Goal: Task Accomplishment & Management: Use online tool/utility

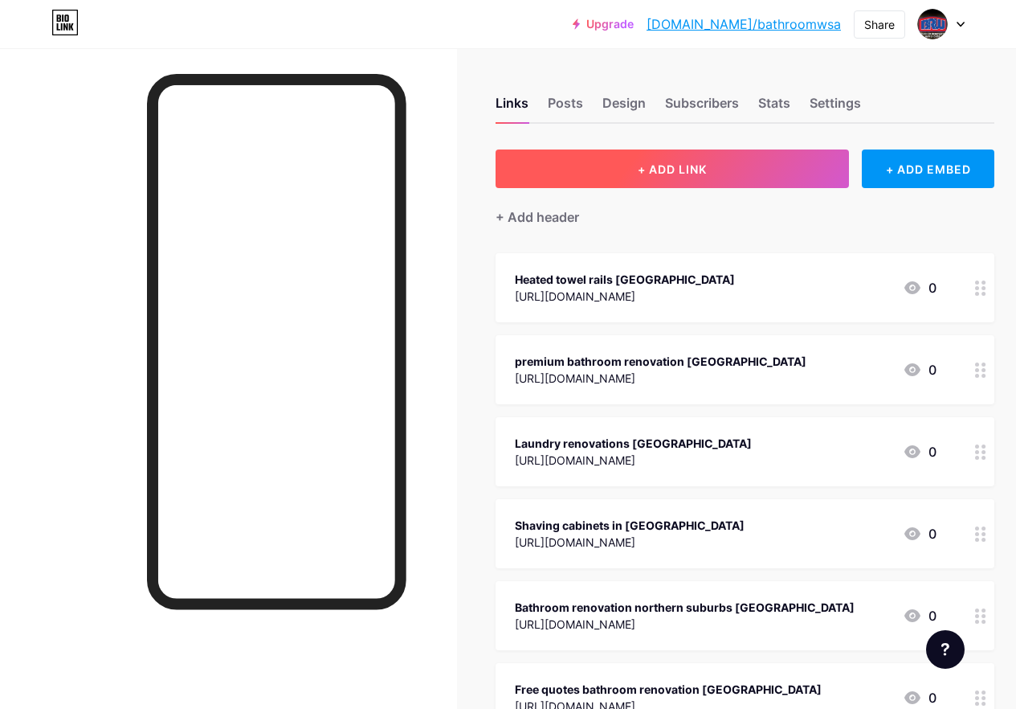
click at [700, 171] on span "+ ADD LINK" at bounding box center [672, 169] width 69 height 14
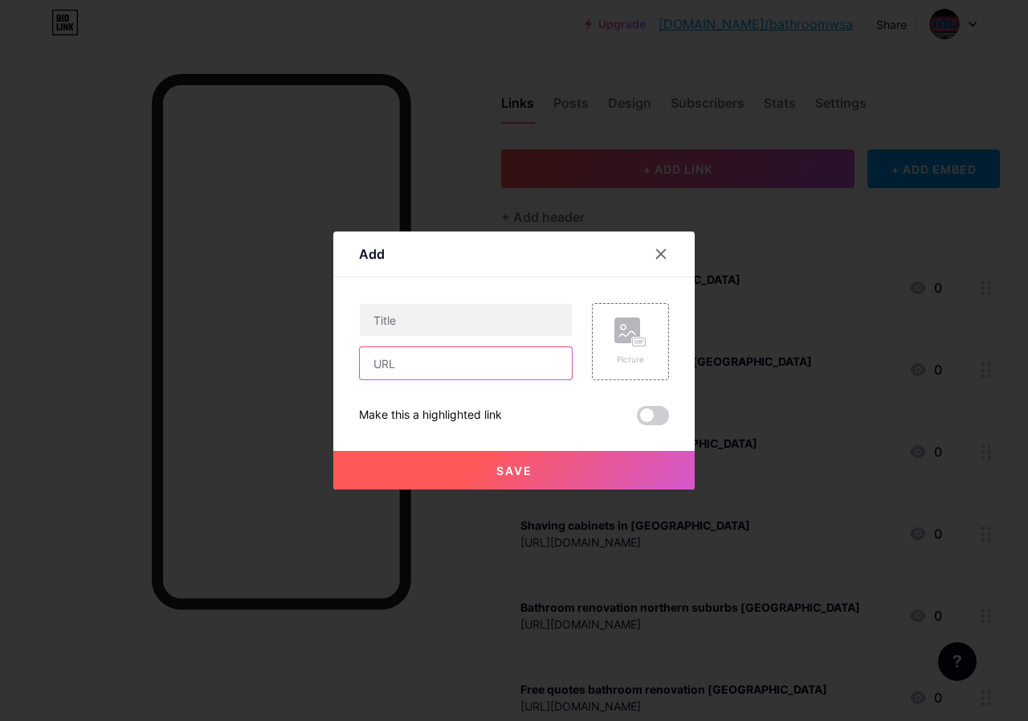
click at [382, 372] on input "text" at bounding box center [466, 363] width 212 height 32
paste input "[URL][DOMAIN_NAME]"
type input "[URL][DOMAIN_NAME]"
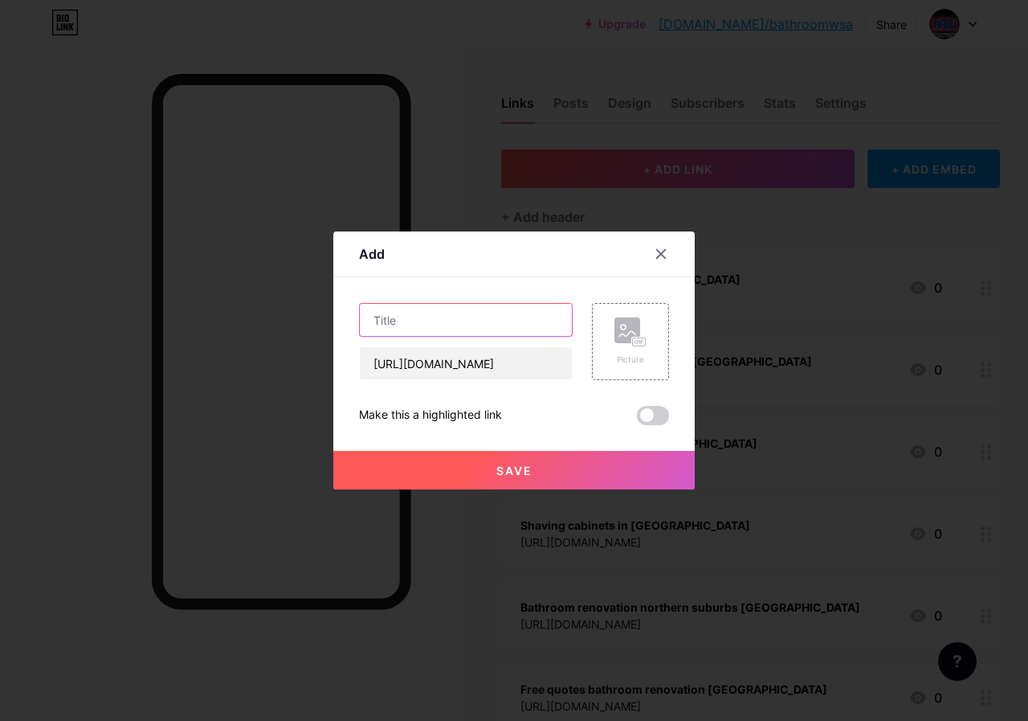
click at [403, 316] on input "text" at bounding box center [466, 320] width 212 height 32
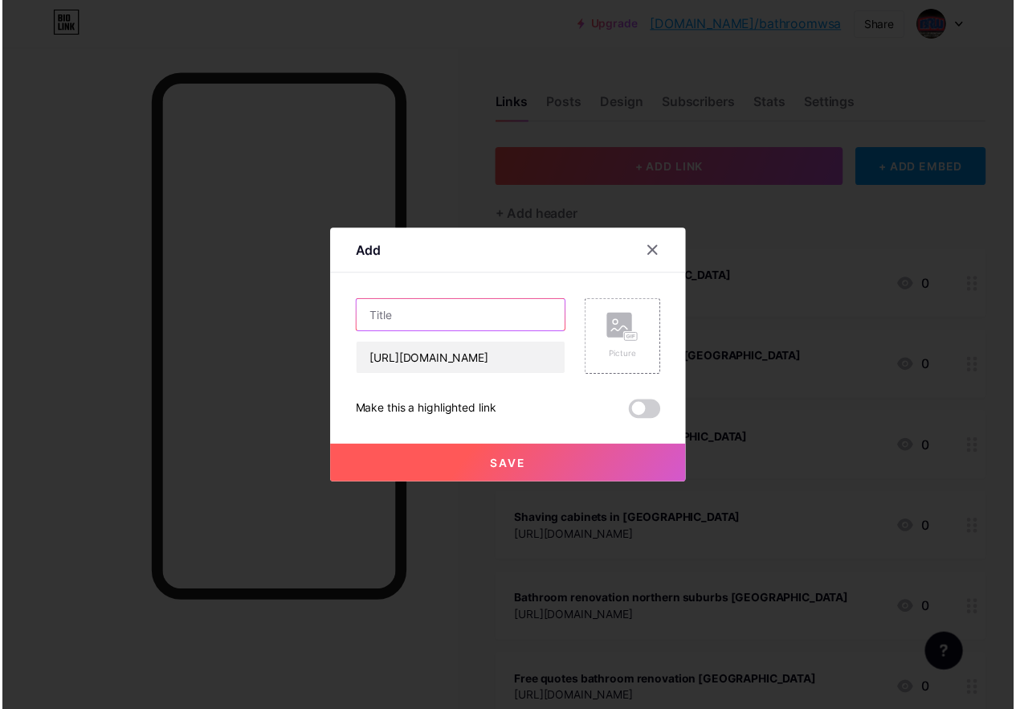
scroll to position [0, 0]
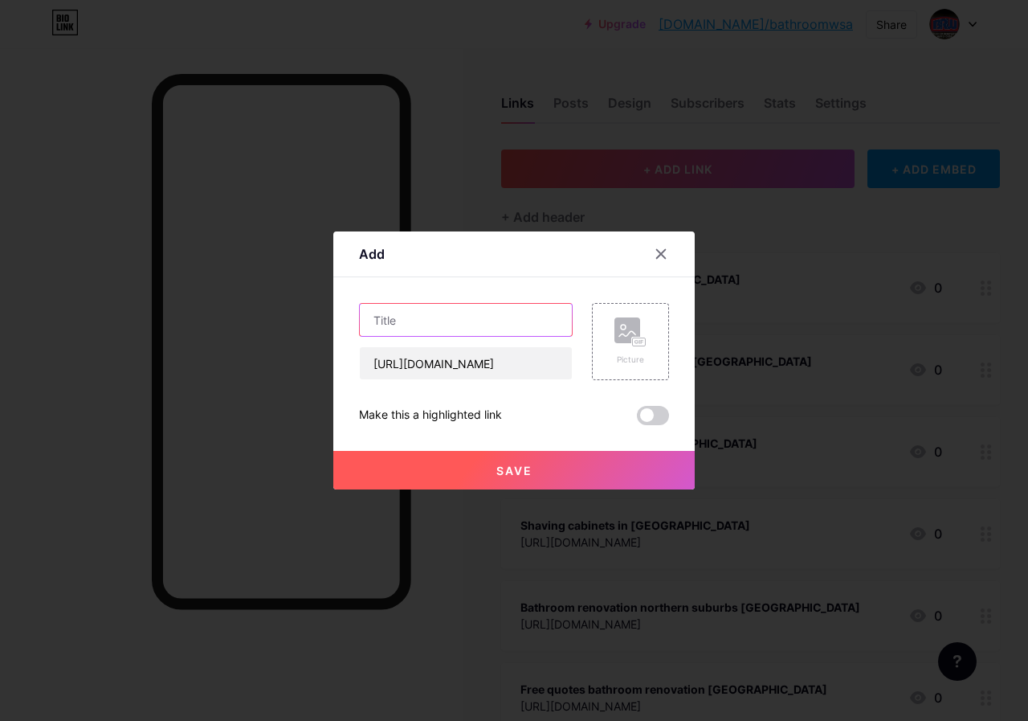
paste input "Bathroom designs in [GEOGRAPHIC_DATA]"
type input "Bathroom designs in [GEOGRAPHIC_DATA]"
click at [553, 469] on button "Save" at bounding box center [513, 470] width 361 height 39
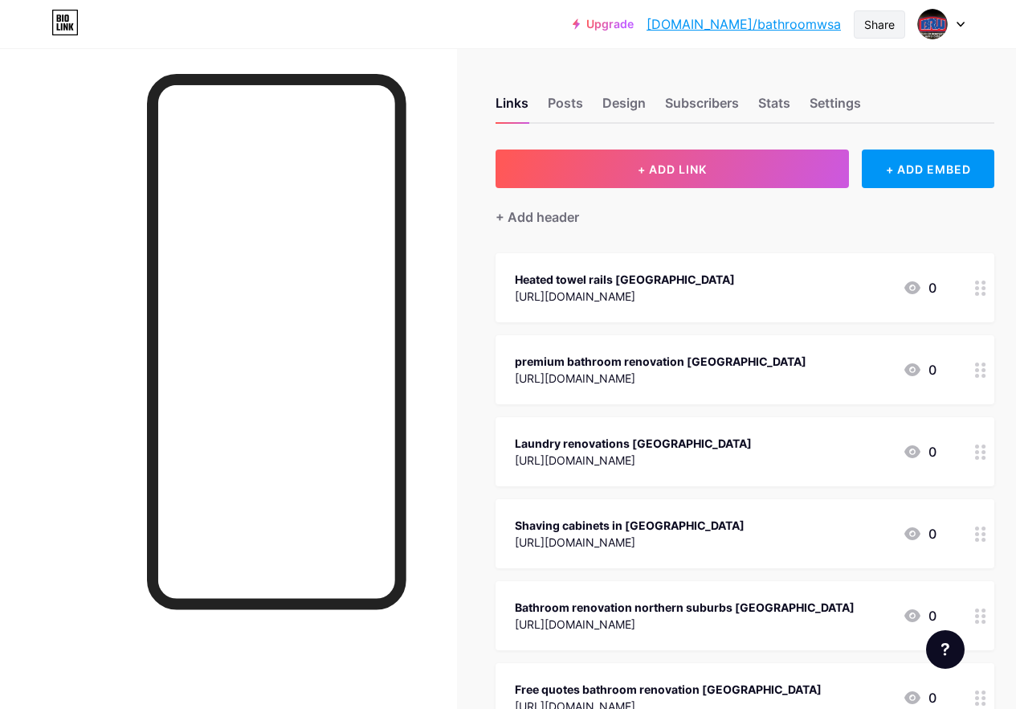
click at [879, 27] on div "Share" at bounding box center [879, 24] width 31 height 17
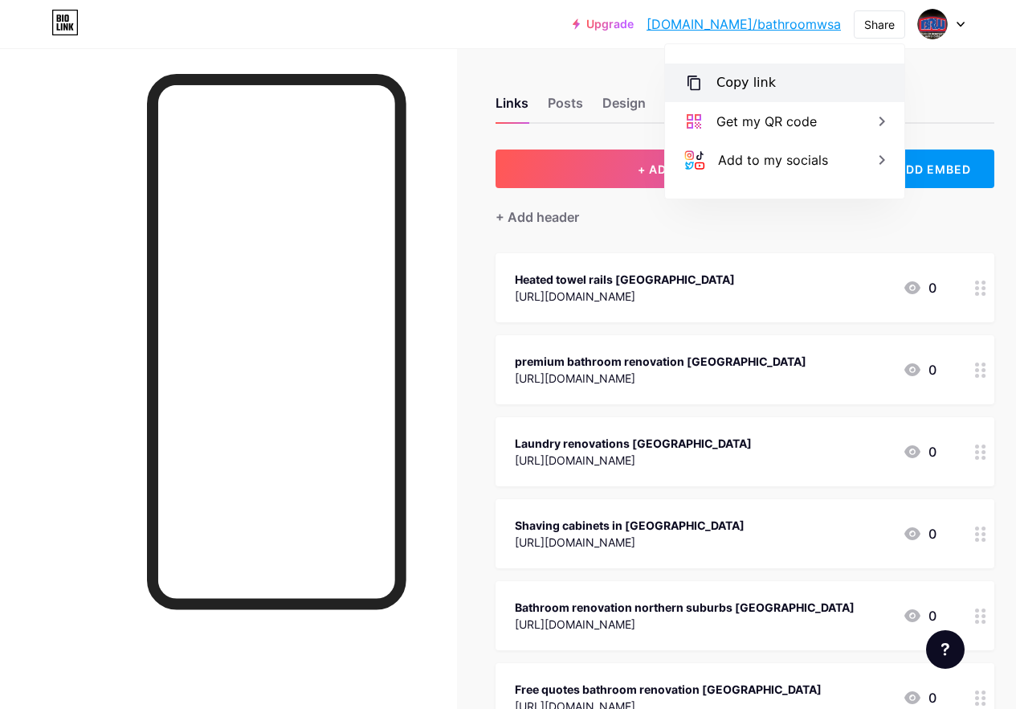
click at [725, 92] on div "Copy link" at bounding box center [784, 82] width 239 height 39
